Goal: Navigation & Orientation: Find specific page/section

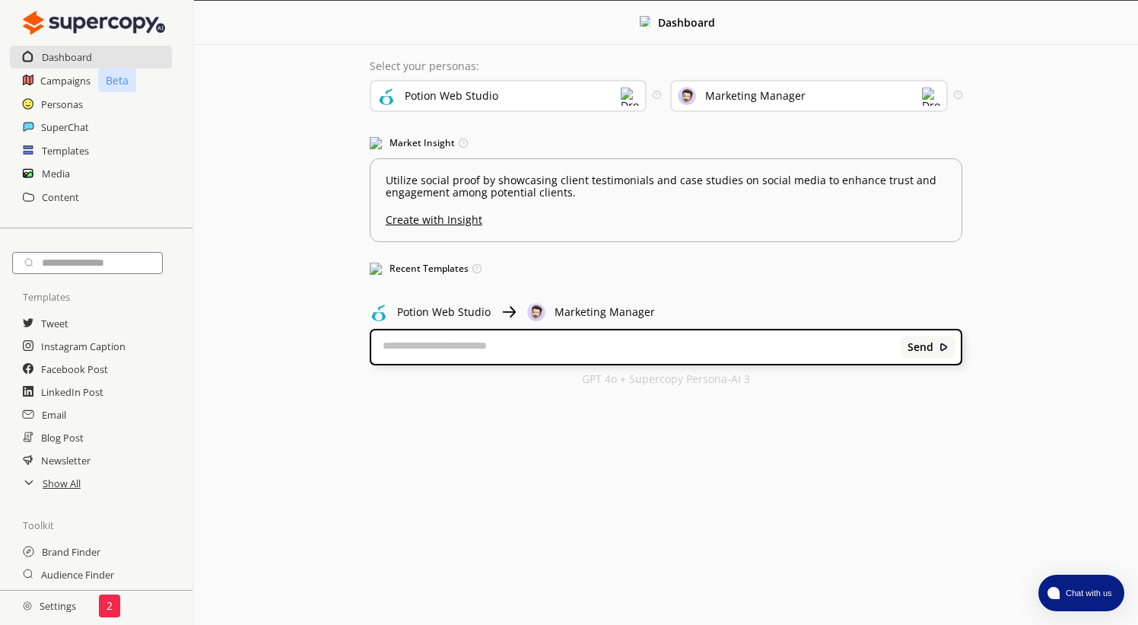
click at [115, 601] on div "2" at bounding box center [109, 605] width 21 height 23
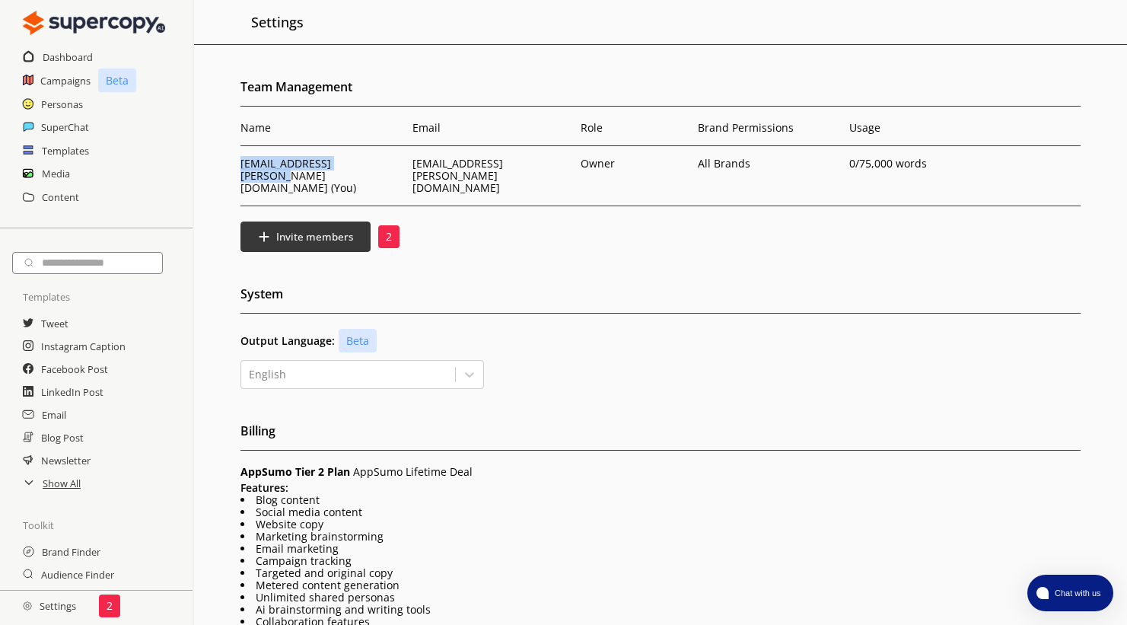
drag, startPoint x: 361, startPoint y: 167, endPoint x: 243, endPoint y: 166, distance: 118.7
click at [243, 166] on p "[EMAIL_ADDRESS][PERSON_NAME][DOMAIN_NAME] (You)" at bounding box center [322, 175] width 164 height 37
copy p "[EMAIL_ADDRESS][PERSON_NAME][DOMAIN_NAME]"
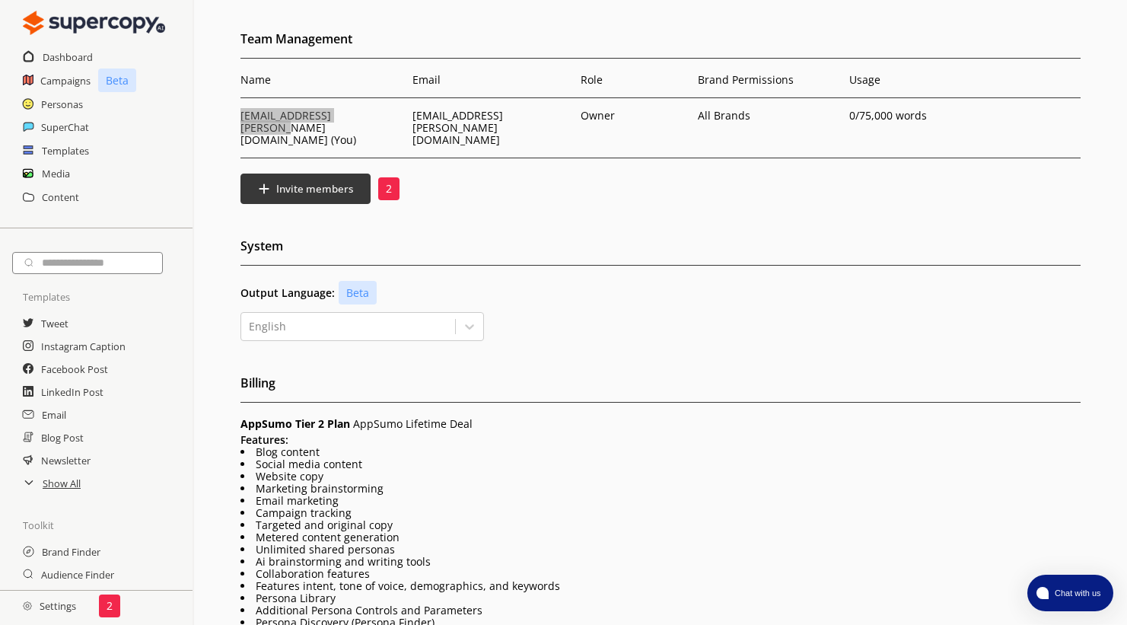
scroll to position [49, 0]
click at [72, 105] on h2 "Personas" at bounding box center [62, 104] width 43 height 23
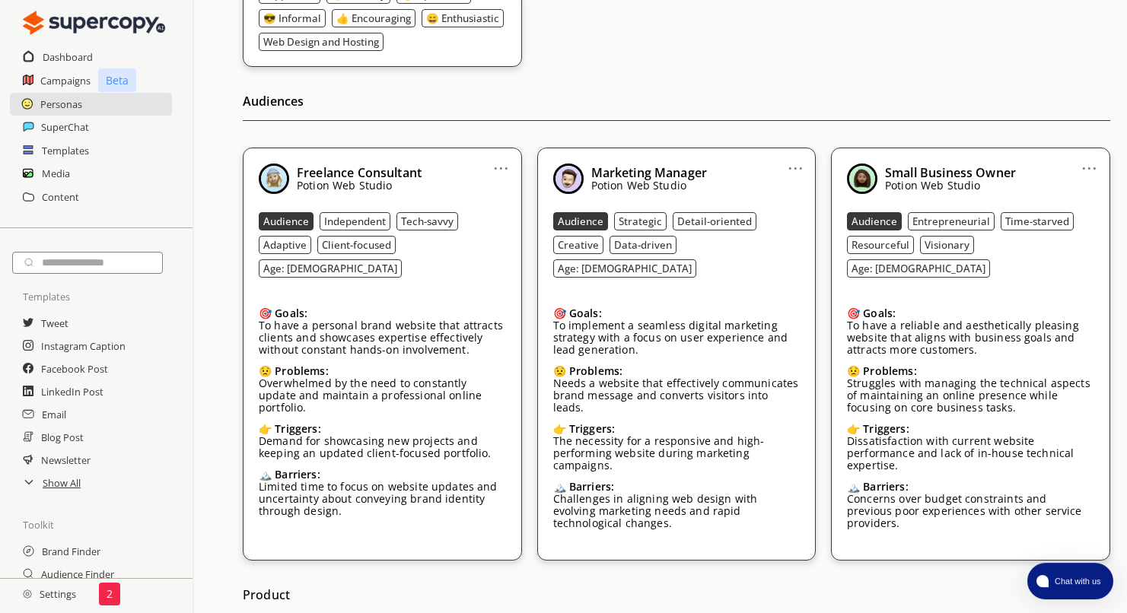
scroll to position [341, 0]
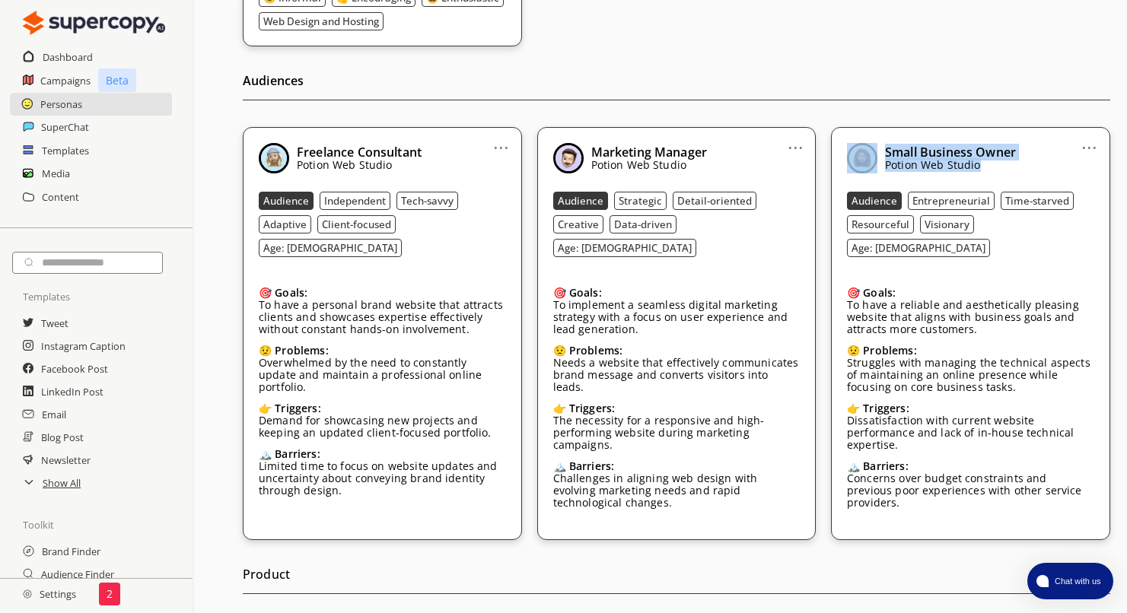
drag, startPoint x: 1083, startPoint y: 469, endPoint x: 853, endPoint y: 171, distance: 375.9
click at [853, 171] on div "Small Business Owner Potion Web Studio Audience Entrepreneurial Time-starved Re…" at bounding box center [970, 333] width 247 height 381
copy div "Small Business Owner Potion Web Studio"
click at [932, 275] on div "🎯 Goals: To have a reliable and aesthetically pleasing website that aligns with…" at bounding box center [970, 307] width 247 height 64
click at [946, 299] on p "To have a reliable and aesthetically pleasing website that aligns with business…" at bounding box center [970, 317] width 247 height 37
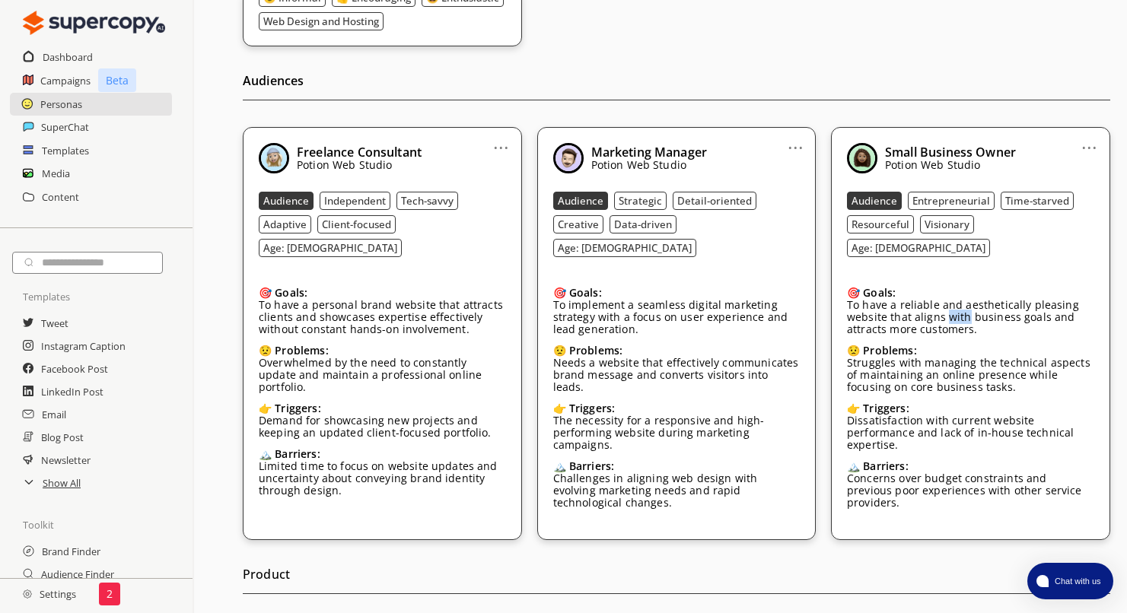
click at [946, 299] on p "To have a reliable and aesthetically pleasing website that aligns with business…" at bounding box center [970, 317] width 247 height 37
click at [979, 421] on p "Dissatisfaction with current website performance and lack of in-house technical…" at bounding box center [970, 433] width 247 height 37
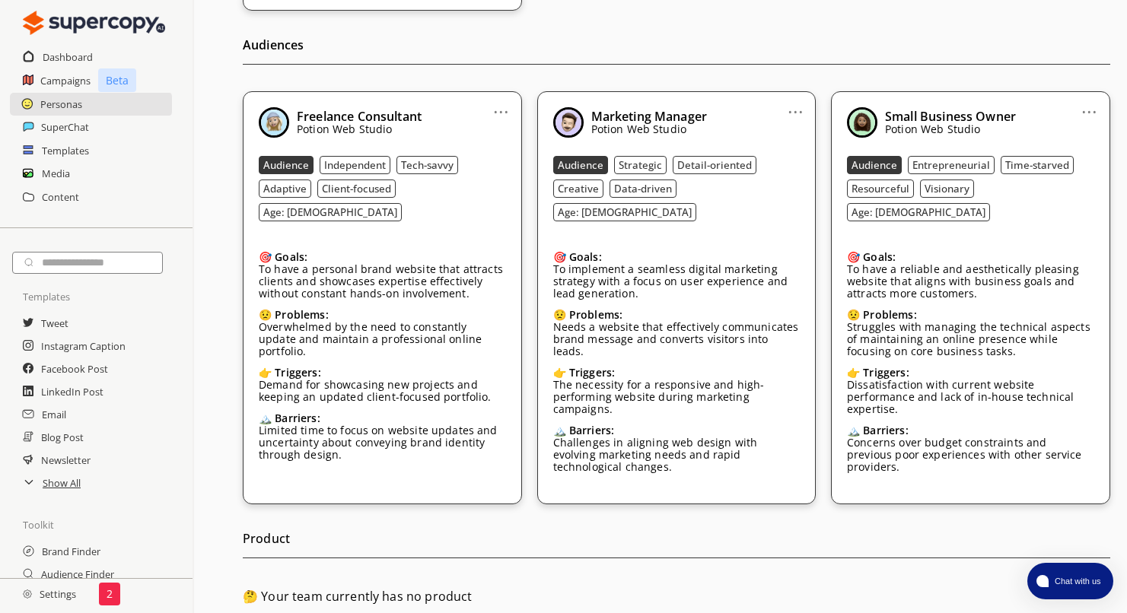
scroll to position [182, 0]
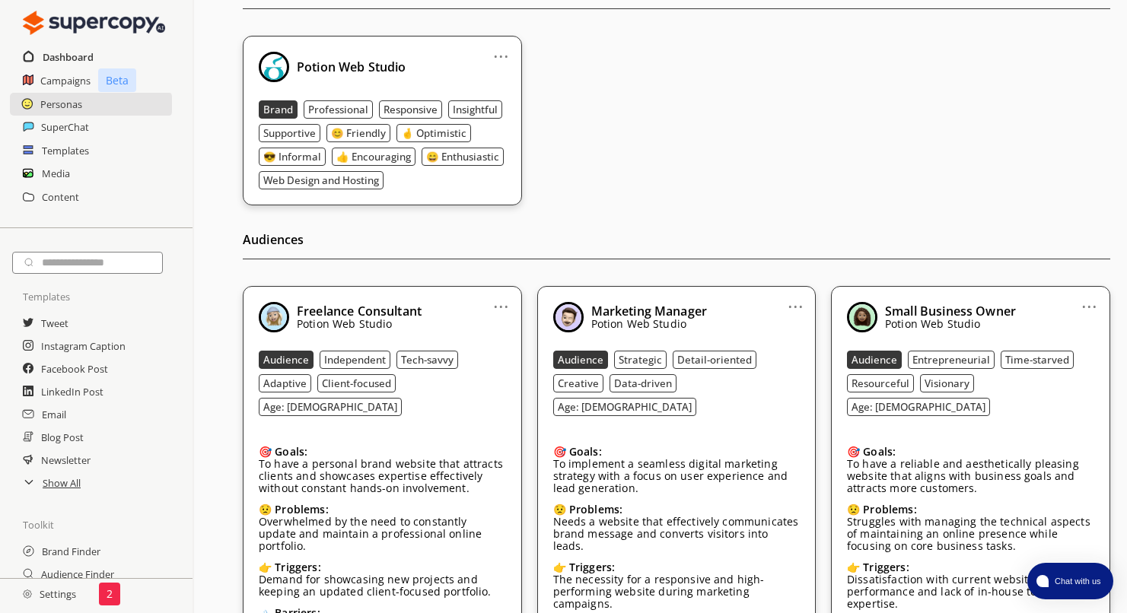
click at [67, 63] on h2 "Dashboard" at bounding box center [68, 57] width 51 height 23
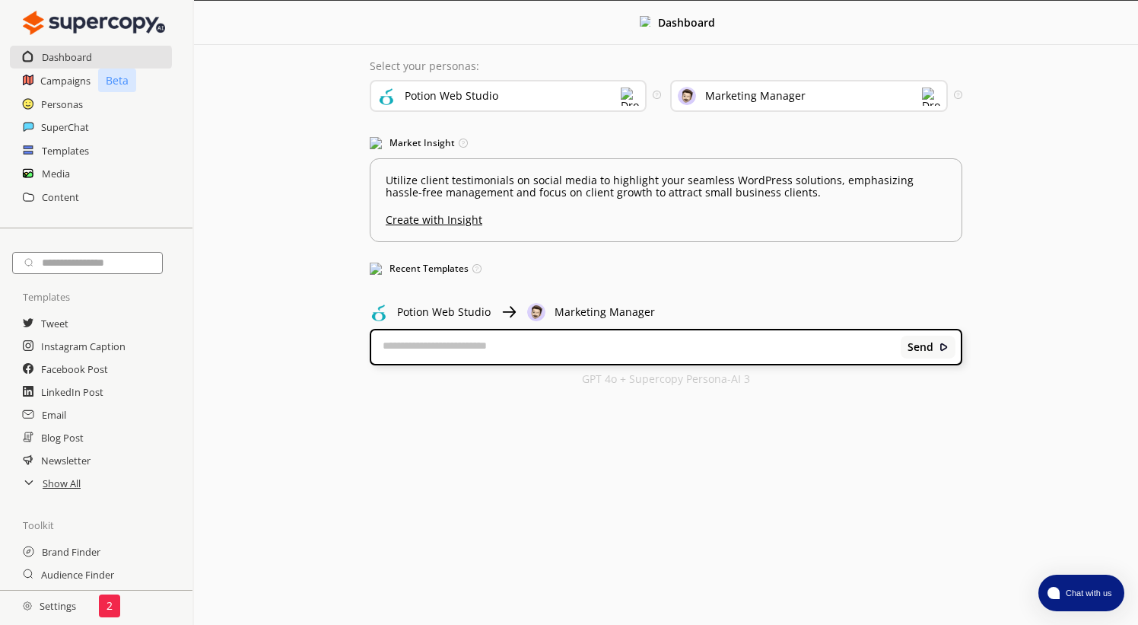
click at [932, 94] on img at bounding box center [931, 96] width 18 height 18
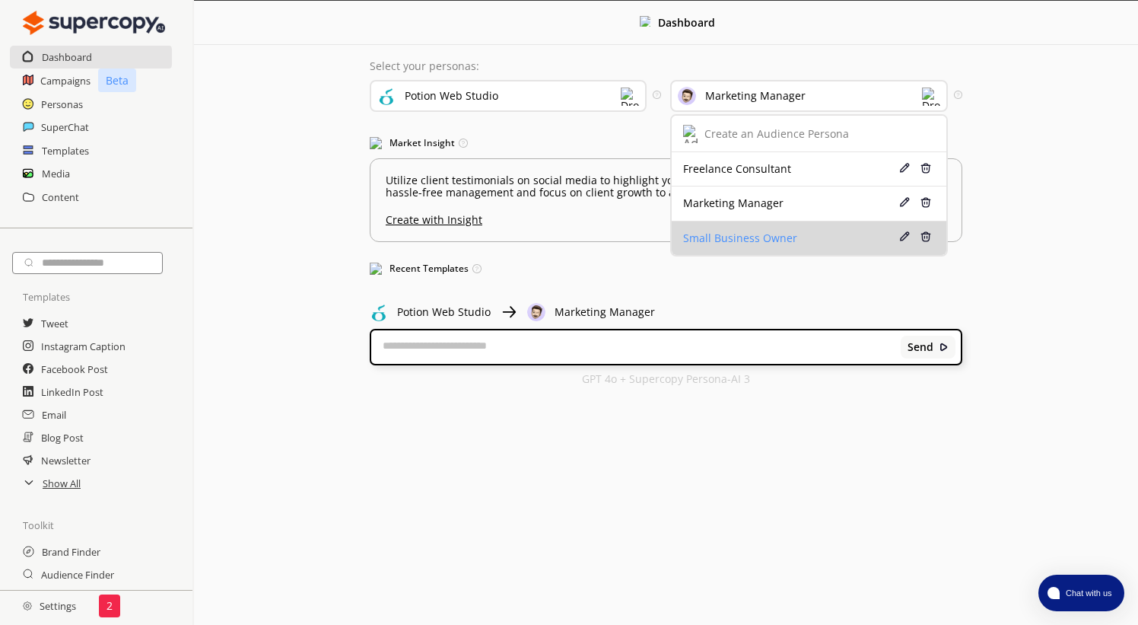
click at [758, 238] on div "Small Business Owner" at bounding box center [788, 238] width 211 height 12
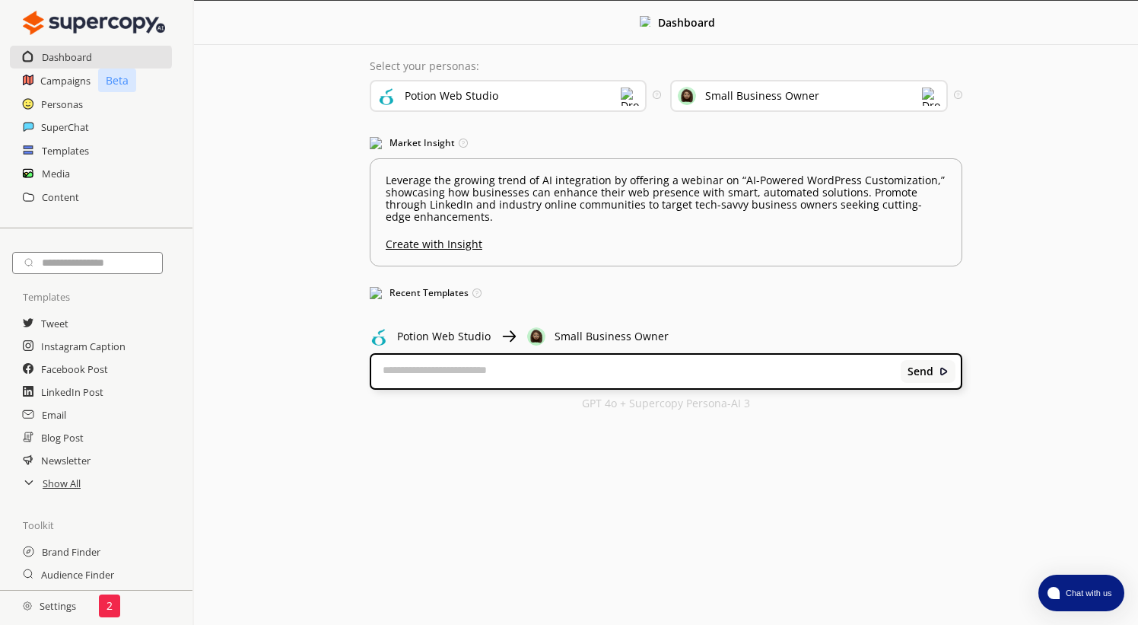
click at [569, 94] on div "Potion Web Studio" at bounding box center [508, 96] width 277 height 32
click at [292, 154] on div "Dashboard Select your personas: Potion Web Studio Create a Brand Persona Potion…" at bounding box center [666, 213] width 944 height 424
click at [76, 126] on h2 "SuperChat" at bounding box center [65, 127] width 49 height 23
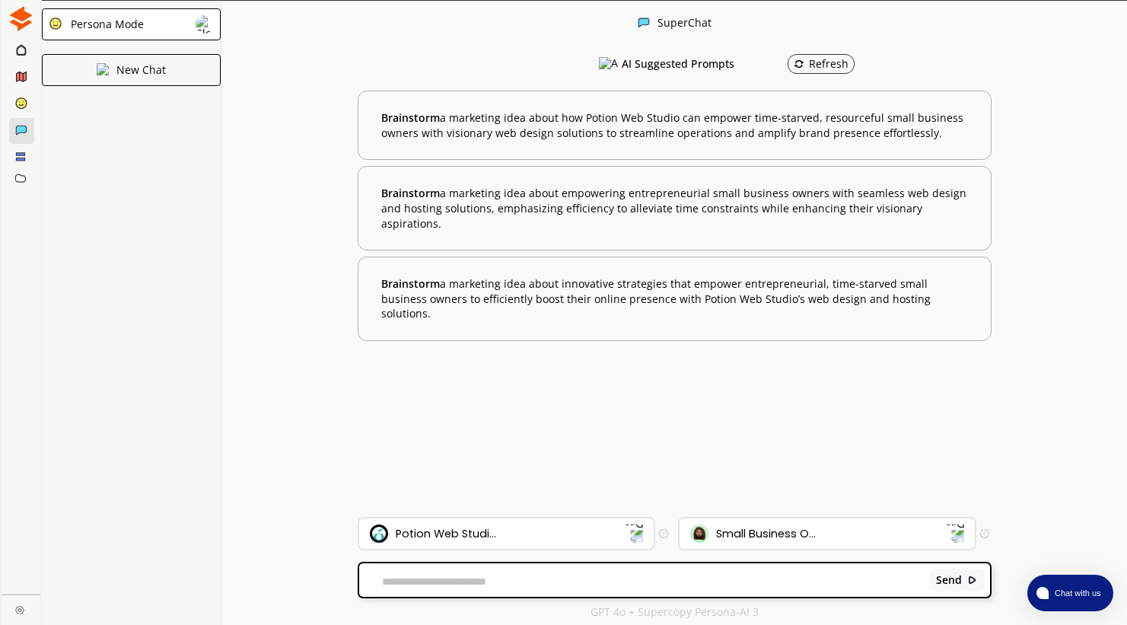
click at [206, 21] on img at bounding box center [205, 24] width 18 height 18
click at [27, 20] on img at bounding box center [20, 18] width 25 height 25
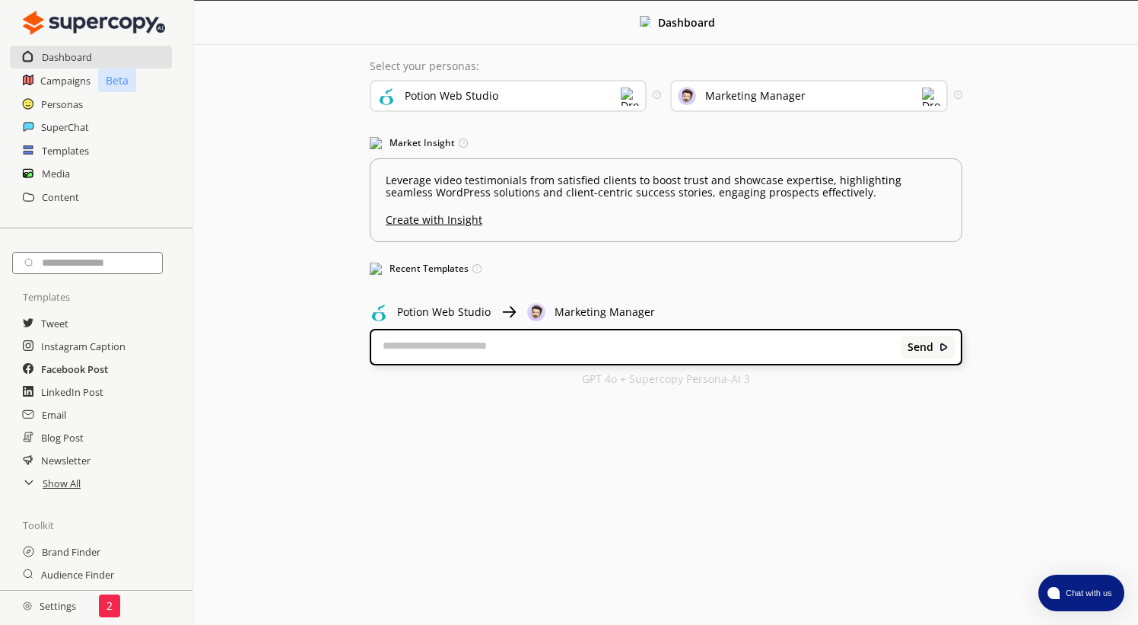
click at [87, 373] on h2 "Facebook Post" at bounding box center [74, 369] width 67 height 23
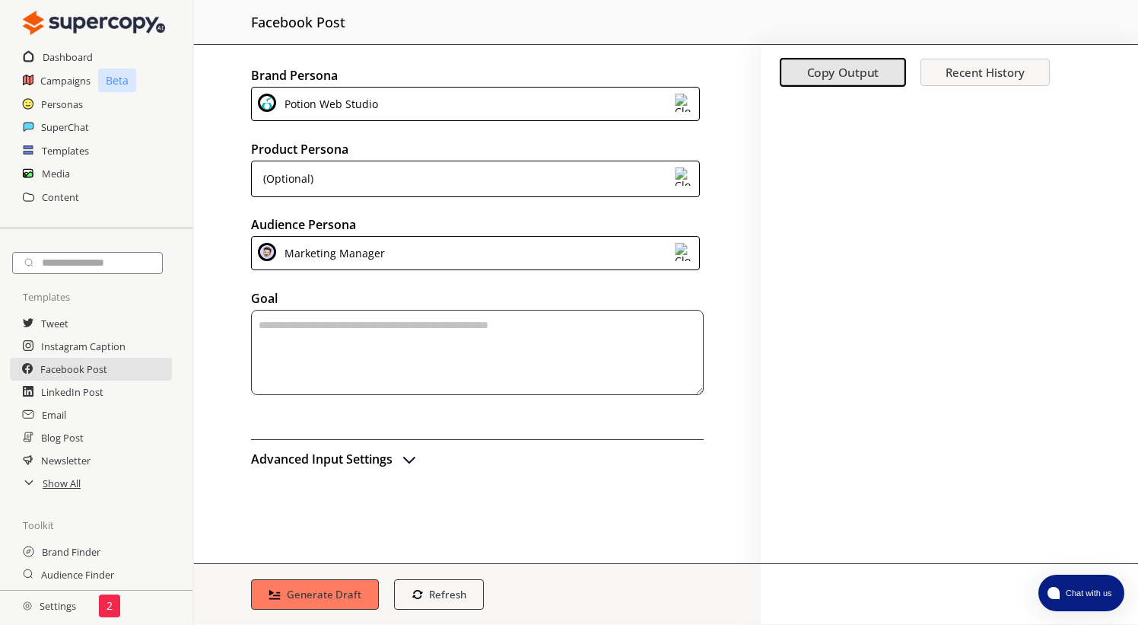
click at [672, 252] on div "Marketing Manager" at bounding box center [475, 253] width 449 height 34
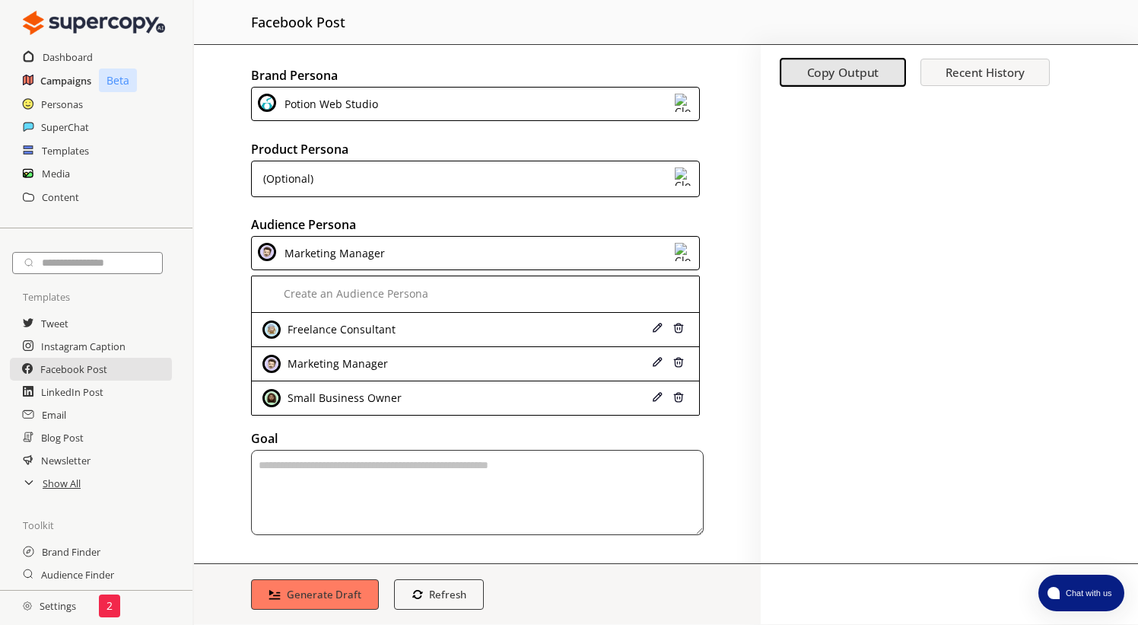
click at [67, 81] on h2 "Campaigns" at bounding box center [65, 80] width 51 height 23
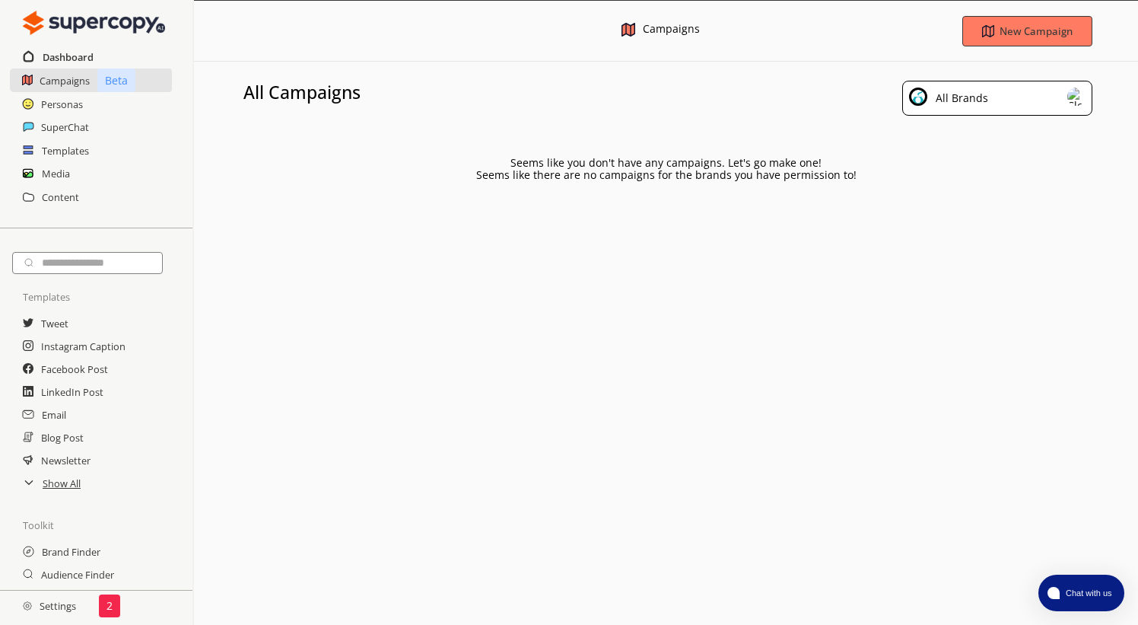
click at [70, 59] on h2 "Dashboard" at bounding box center [68, 57] width 51 height 23
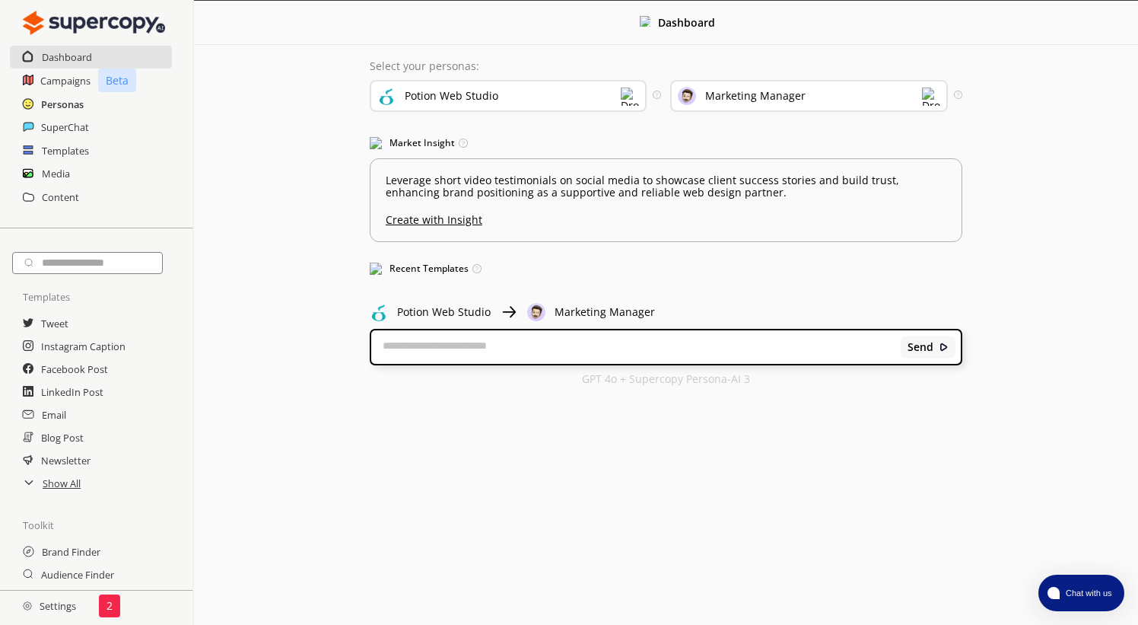
click at [68, 104] on h2 "Personas" at bounding box center [62, 104] width 43 height 23
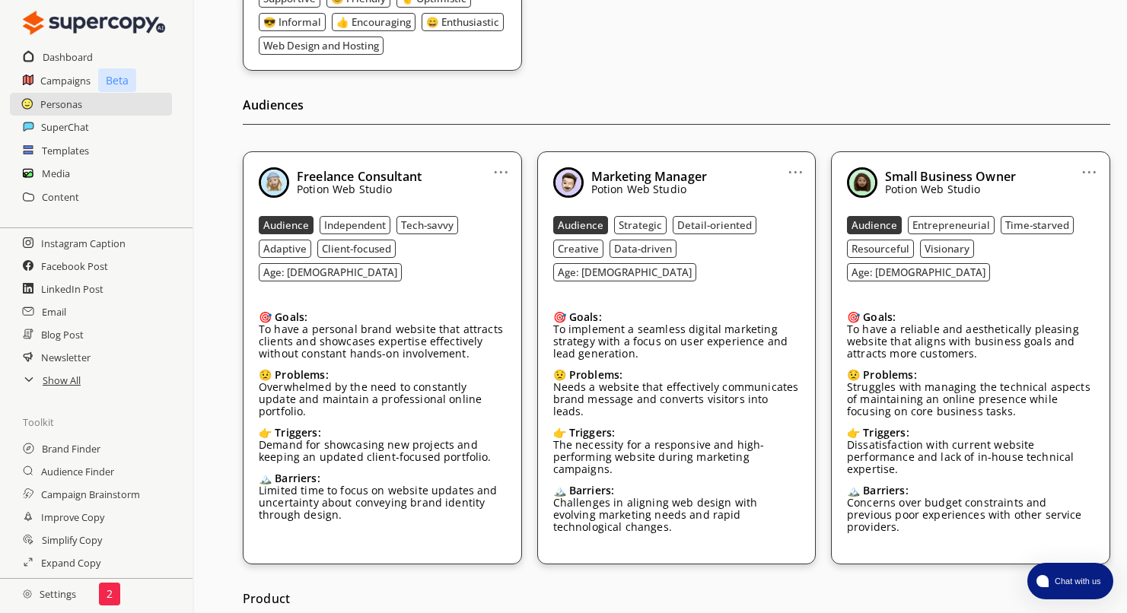
scroll to position [160, 0]
